Goal: Information Seeking & Learning: Check status

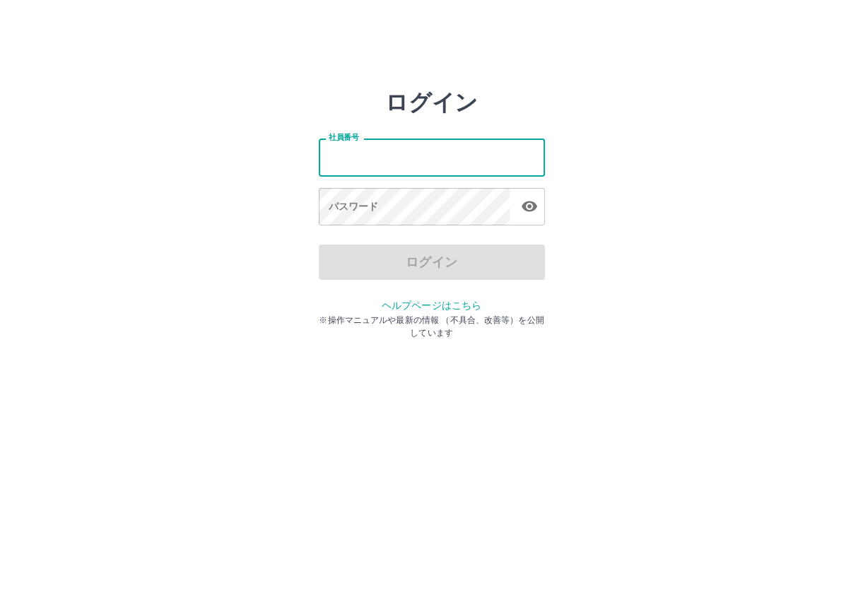
click at [344, 153] on input "社員番号" at bounding box center [432, 157] width 226 height 37
type input "*******"
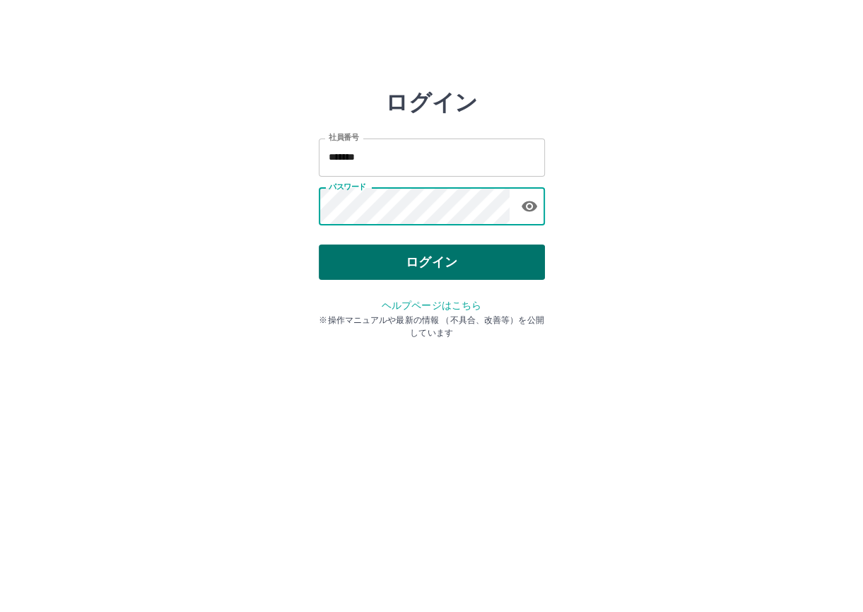
click at [396, 266] on button "ログイン" at bounding box center [432, 262] width 226 height 35
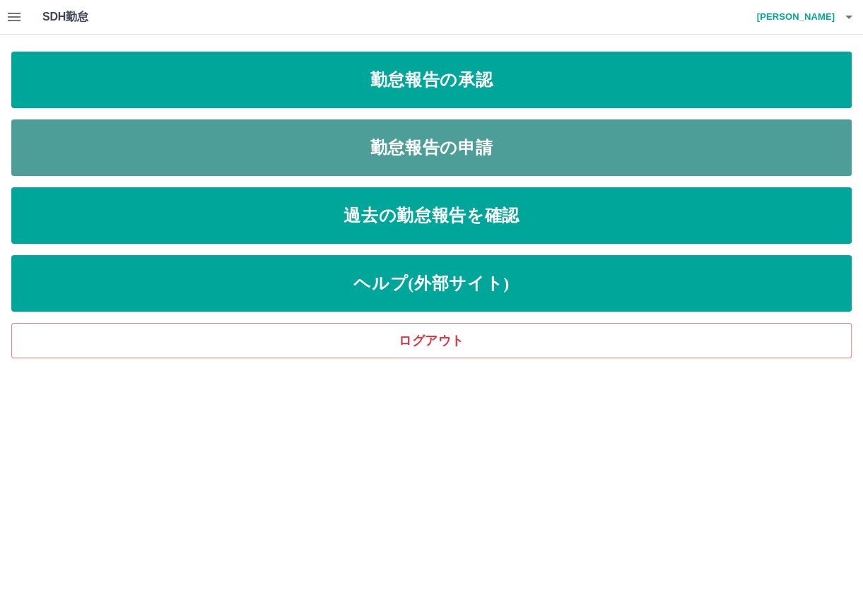
click at [432, 150] on link "勤怠報告の申請" at bounding box center [431, 147] width 840 height 57
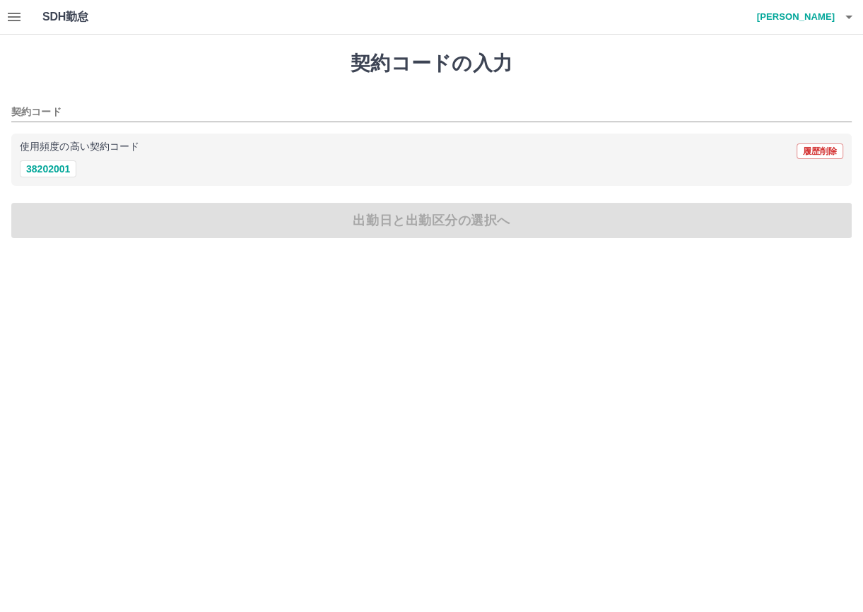
click at [17, 17] on icon "button" at bounding box center [14, 17] width 13 height 8
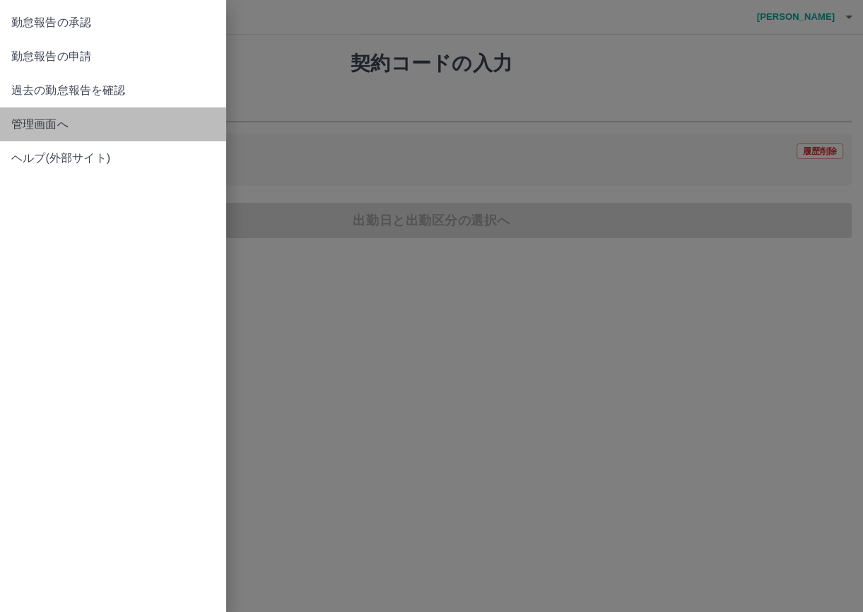
click at [39, 127] on span "管理画面へ" at bounding box center [113, 124] width 204 height 17
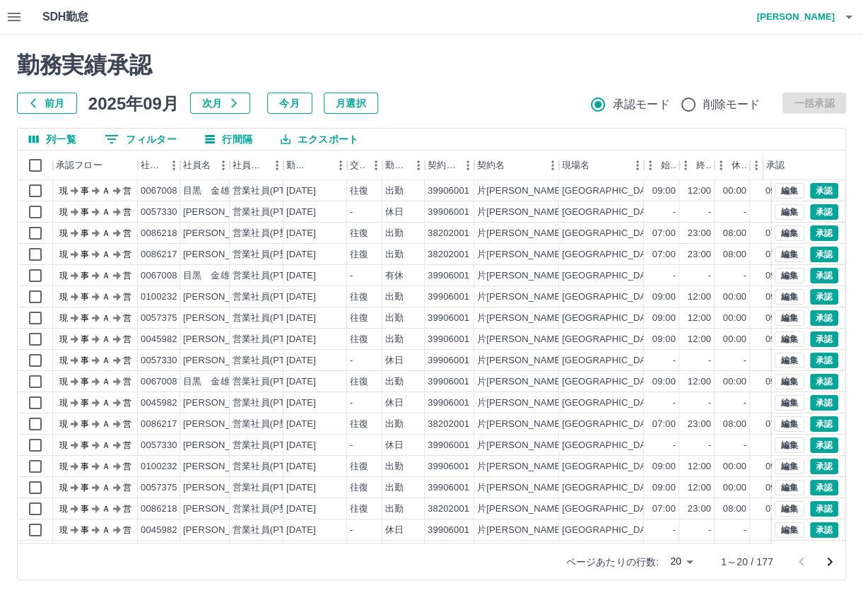
click at [848, 17] on icon "button" at bounding box center [848, 18] width 7 height 4
click at [14, 16] on div at bounding box center [431, 306] width 863 height 612
click at [14, 16] on icon "button" at bounding box center [14, 17] width 13 height 8
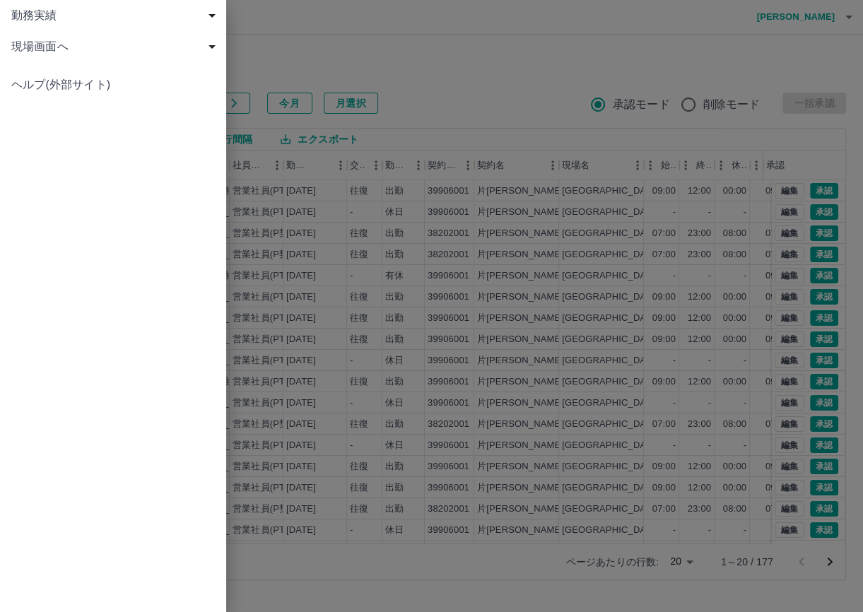
click at [21, 42] on span "現場画面へ" at bounding box center [115, 46] width 209 height 17
click at [51, 79] on span "現場画面へ" at bounding box center [119, 77] width 189 height 17
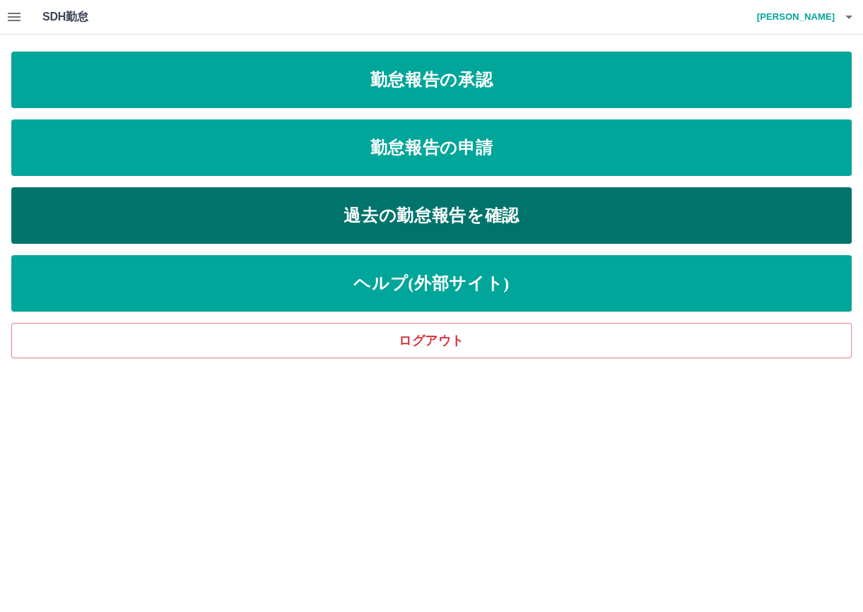
click at [375, 218] on link "過去の勤怠報告を確認" at bounding box center [431, 215] width 840 height 57
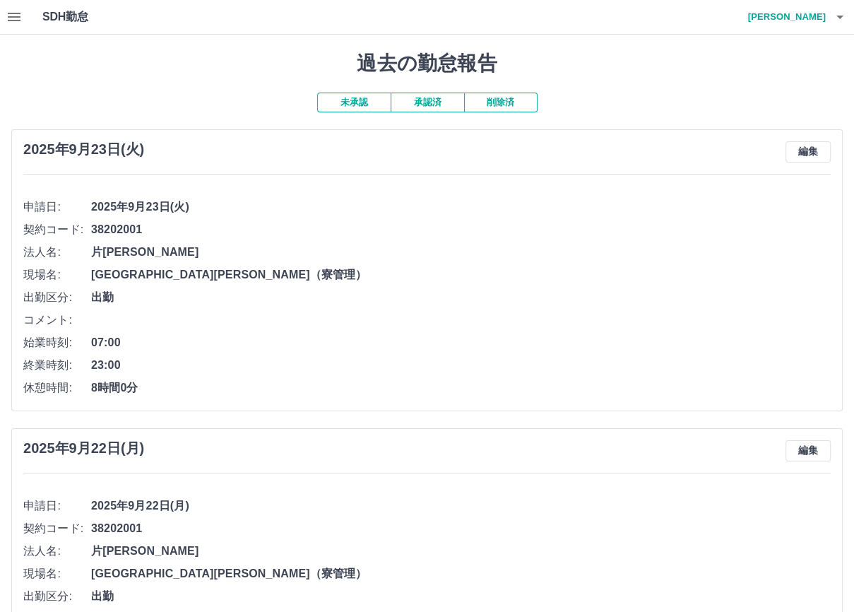
click at [413, 105] on button "承認済" at bounding box center [427, 103] width 73 height 20
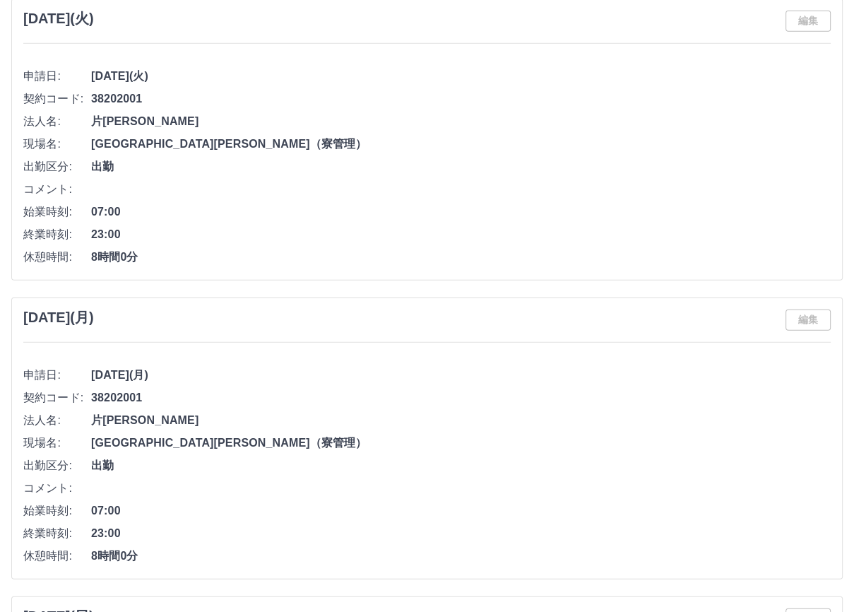
scroll to position [6400, 0]
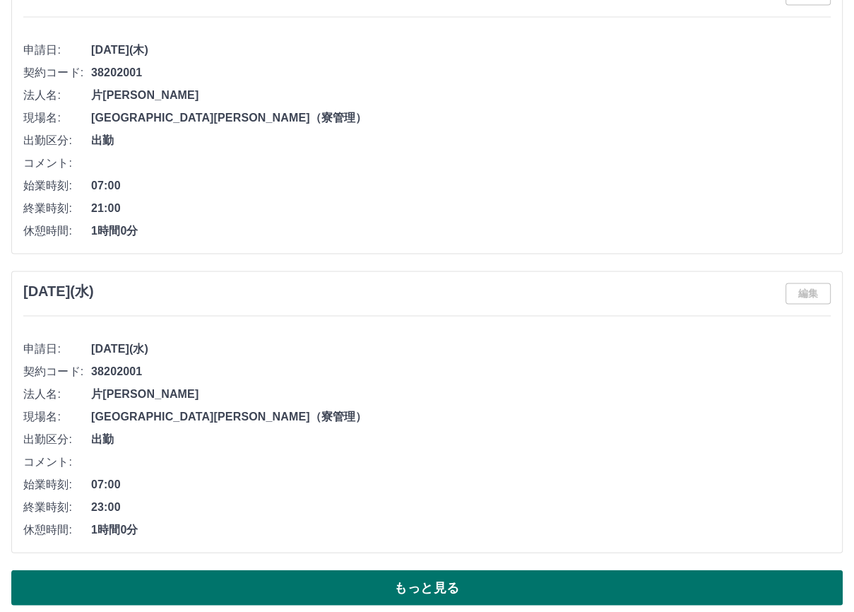
click at [637, 579] on button "もっと見る" at bounding box center [427, 587] width 832 height 35
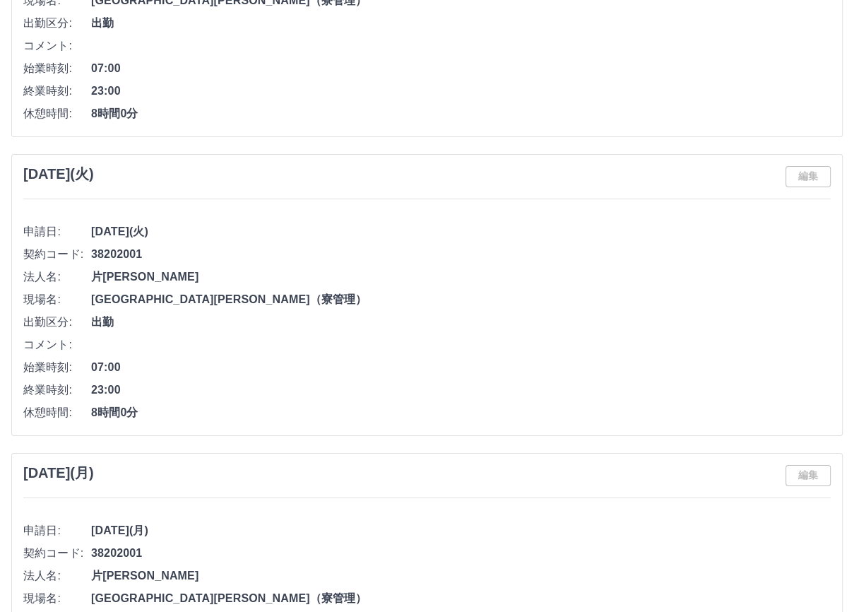
scroll to position [13026, 0]
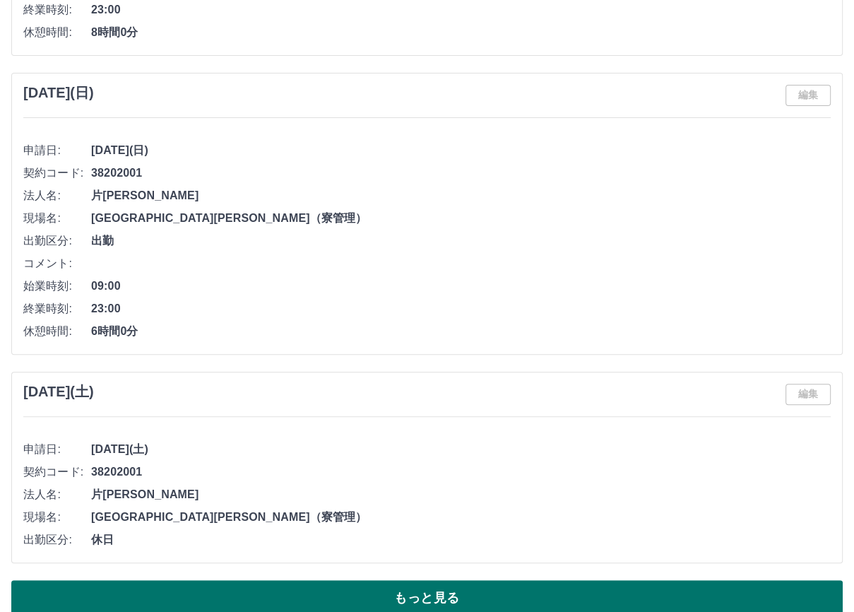
click at [489, 580] on button "もっと見る" at bounding box center [427, 597] width 832 height 35
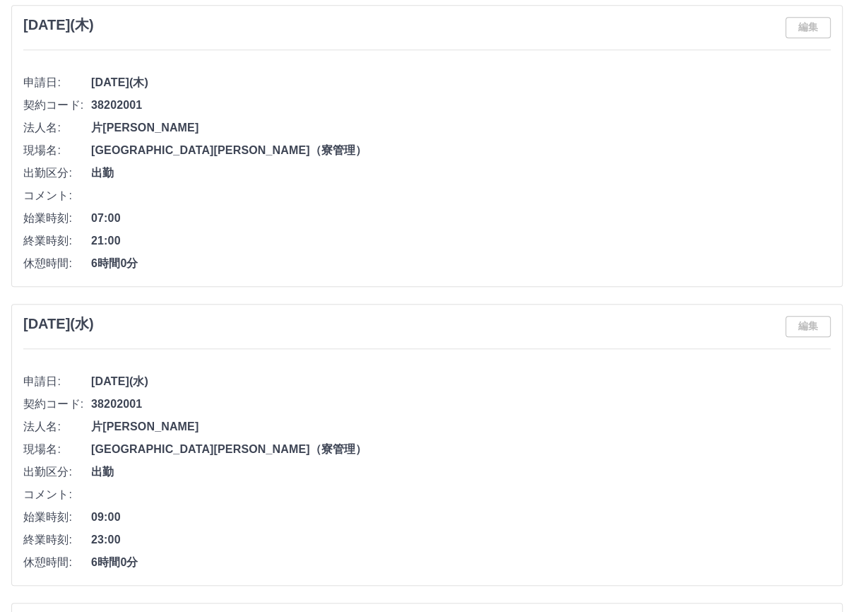
scroll to position [19787, 0]
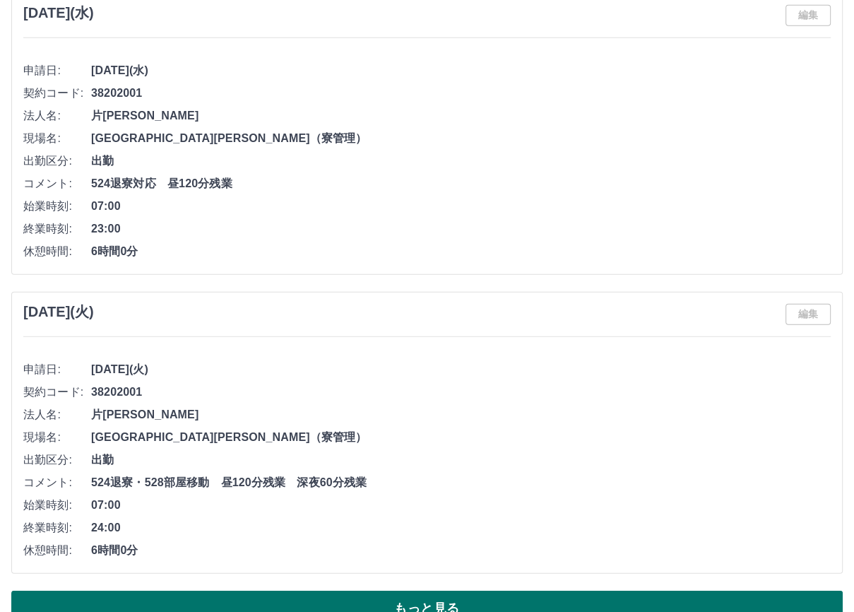
click at [212, 591] on button "もっと見る" at bounding box center [427, 608] width 832 height 35
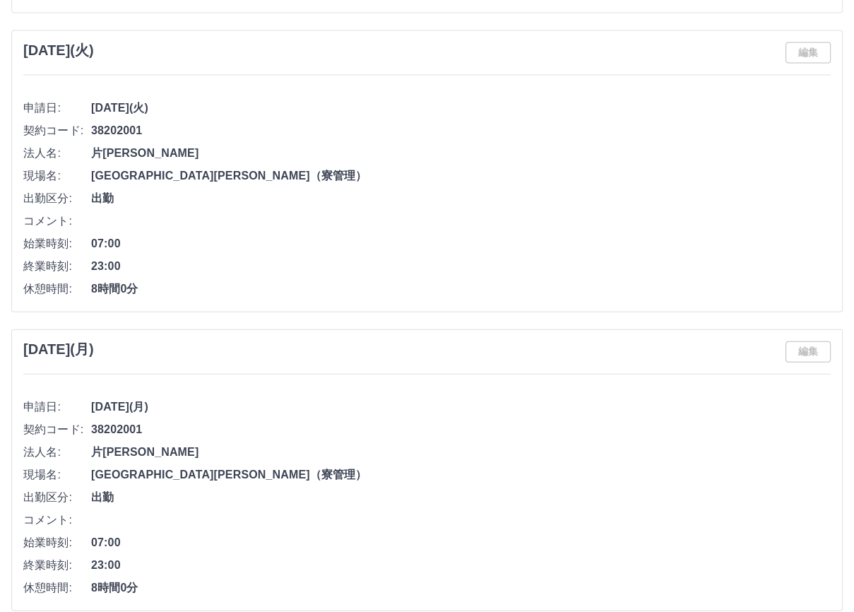
scroll to position [26526, 0]
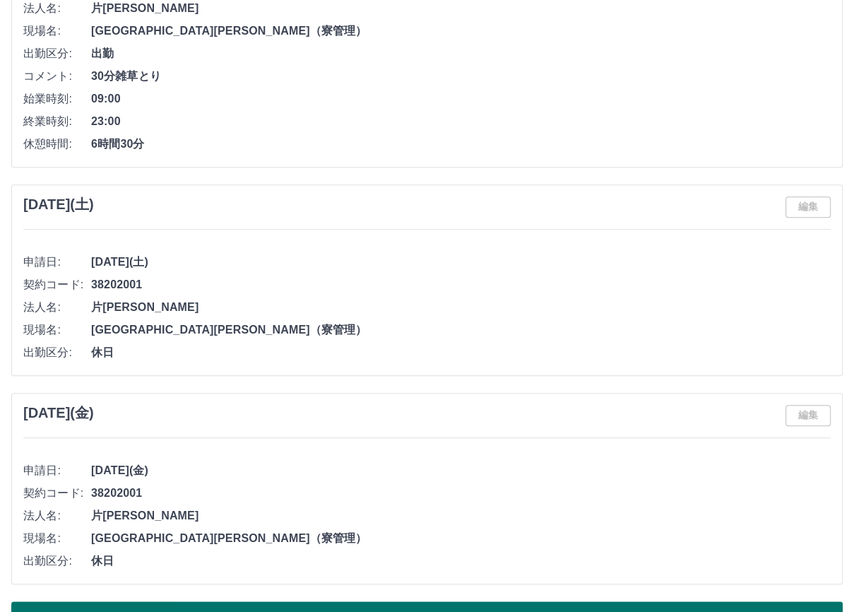
click at [428, 601] on button "もっと見る" at bounding box center [427, 618] width 832 height 35
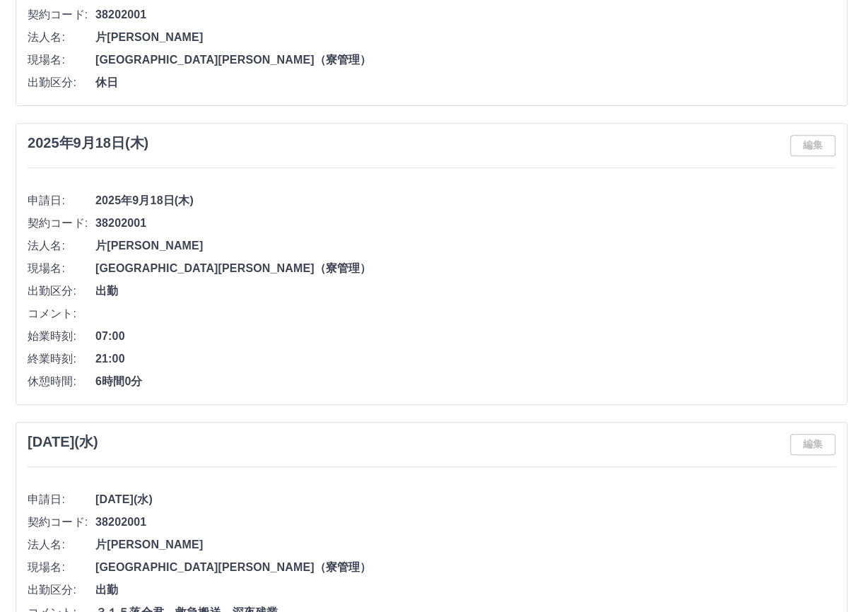
scroll to position [0, 0]
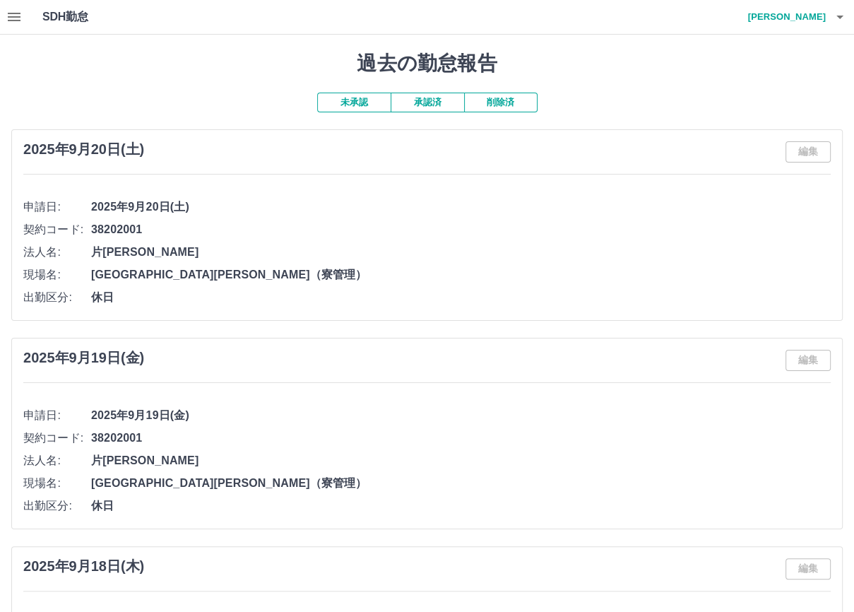
click at [842, 19] on icon "button" at bounding box center [840, 16] width 17 height 17
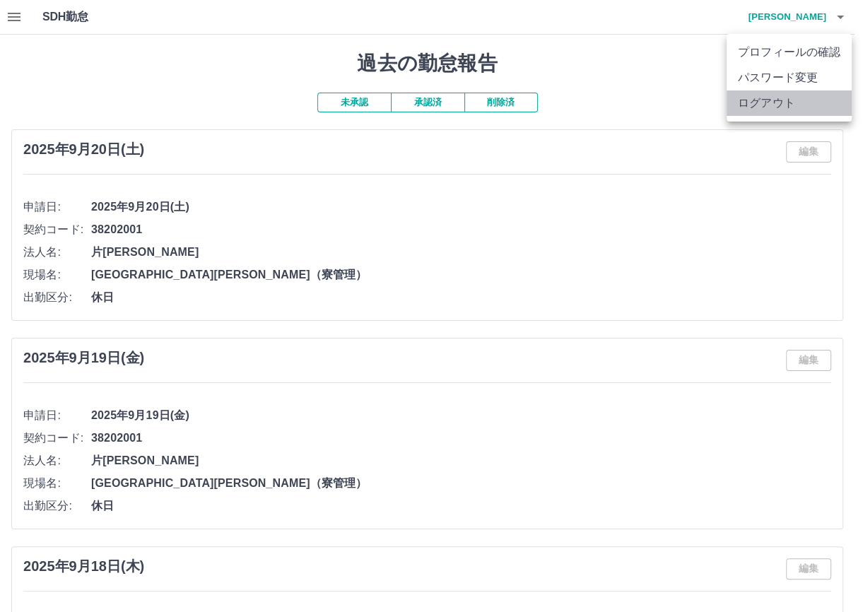
click at [801, 96] on li "ログアウト" at bounding box center [788, 102] width 125 height 25
